Goal: Information Seeking & Learning: Check status

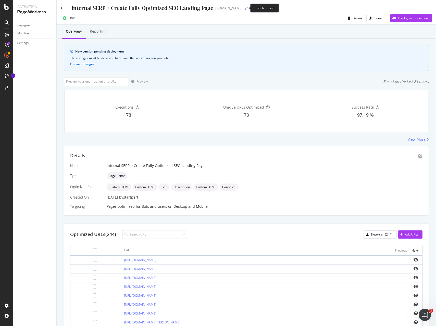
click at [245, 8] on icon "arrow-right-arrow-left" at bounding box center [246, 8] width 3 height 4
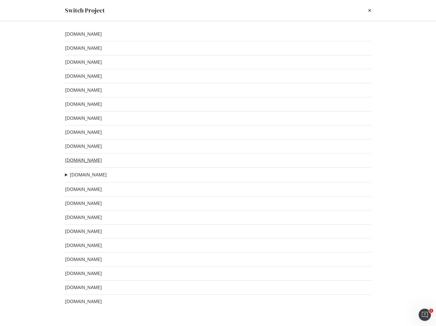
click at [81, 160] on link "[DOMAIN_NAME]" at bounding box center [83, 160] width 37 height 5
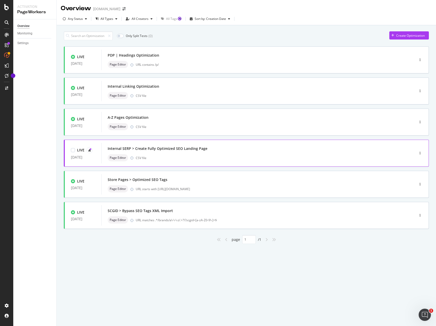
click at [238, 153] on div "Internal SERP > Create Fully Optimized SEO Landing Page Page Editor CSV file" at bounding box center [250, 153] width 285 height 16
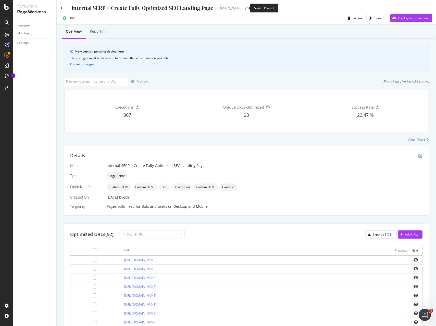
click at [245, 8] on icon "arrow-right-arrow-left" at bounding box center [246, 8] width 3 height 4
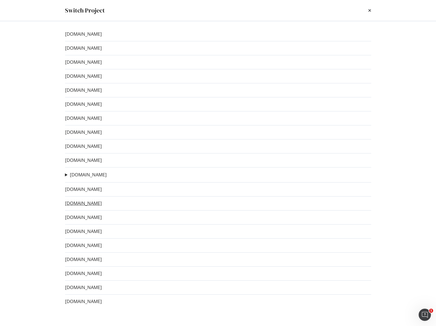
click at [88, 203] on link "[DOMAIN_NAME]" at bounding box center [83, 203] width 37 height 5
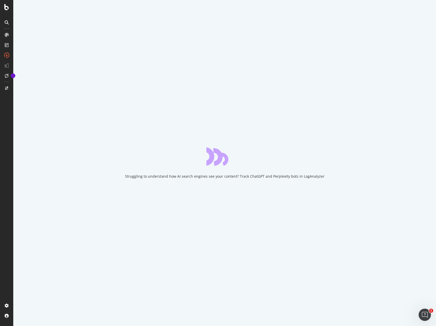
click at [369, 162] on div "Struggling to understand how AI search engines see your content? Track ChatGPT …" at bounding box center [224, 163] width 423 height 326
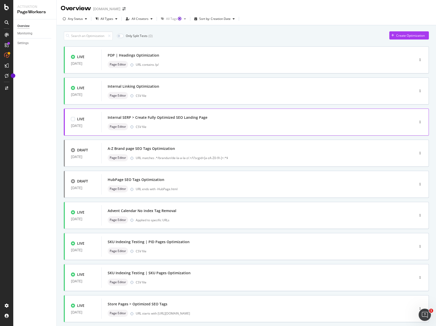
click at [285, 123] on div "Page Editor CSV file" at bounding box center [250, 126] width 285 height 7
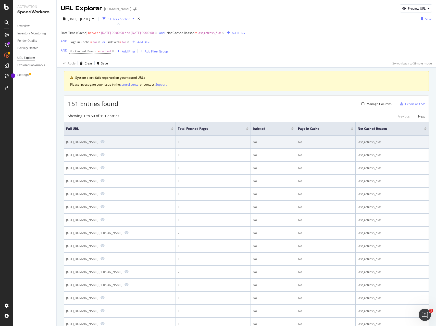
click at [98, 142] on div "[URL][DOMAIN_NAME]" at bounding box center [82, 142] width 32 height 4
copy div "[URL][DOMAIN_NAME]"
